Goal: Find specific page/section: Find specific page/section

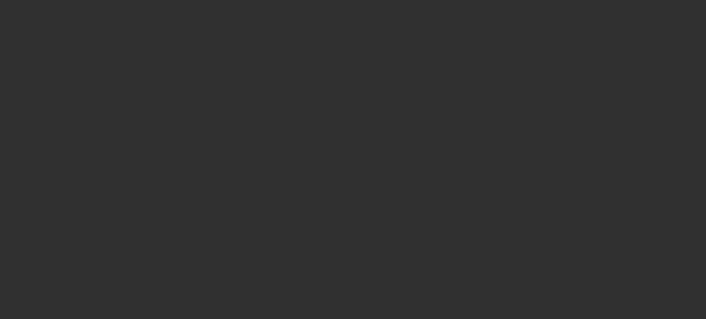
select select "10"
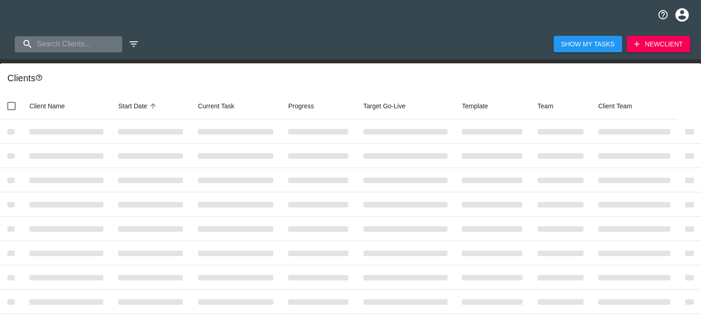
click at [66, 44] on input "search" at bounding box center [69, 44] width 108 height 16
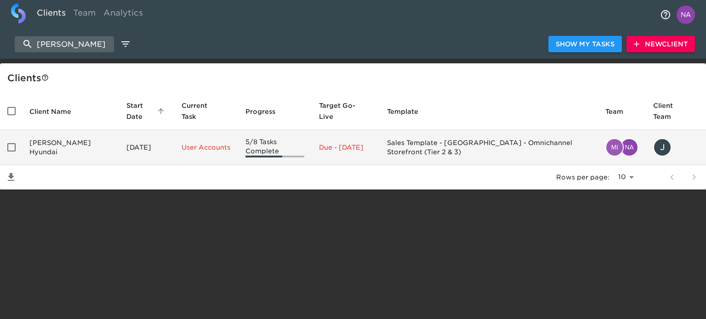
type input "[PERSON_NAME]"
click at [80, 156] on td "[PERSON_NAME] Hyundai" at bounding box center [70, 147] width 97 height 35
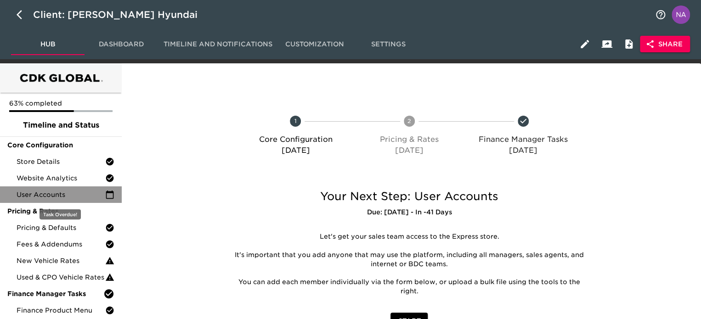
click at [46, 197] on span "User Accounts" at bounding box center [61, 194] width 89 height 9
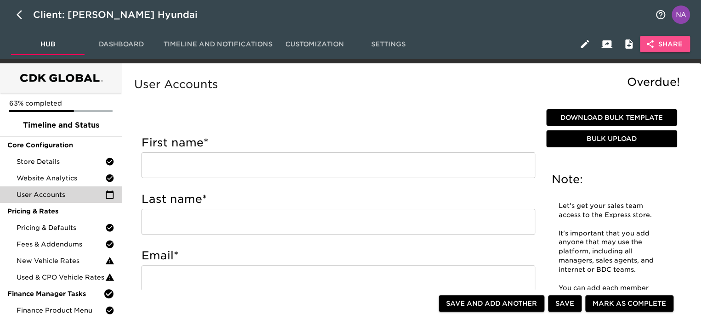
click at [674, 45] on span "Share" at bounding box center [665, 44] width 35 height 11
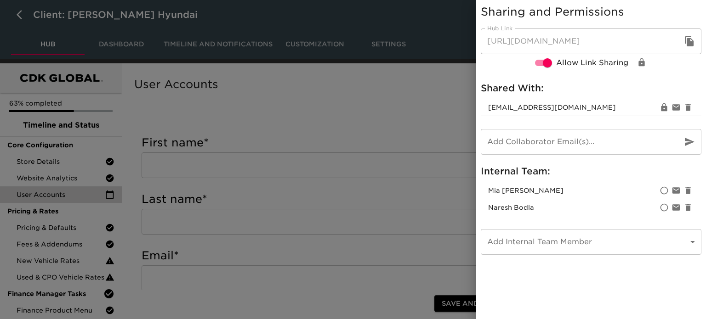
click at [52, 167] on div at bounding box center [353, 159] width 706 height 319
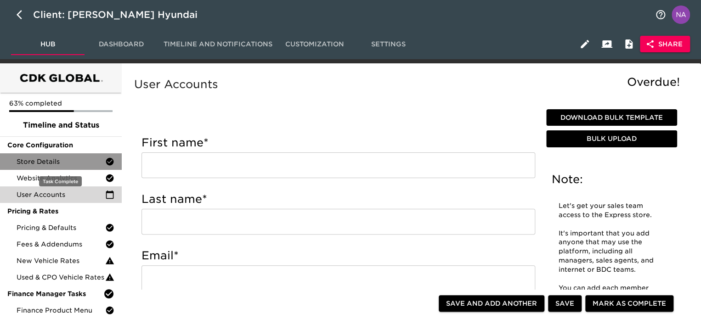
click at [53, 159] on span "Store Details" at bounding box center [61, 161] width 89 height 9
